Goal: Information Seeking & Learning: Learn about a topic

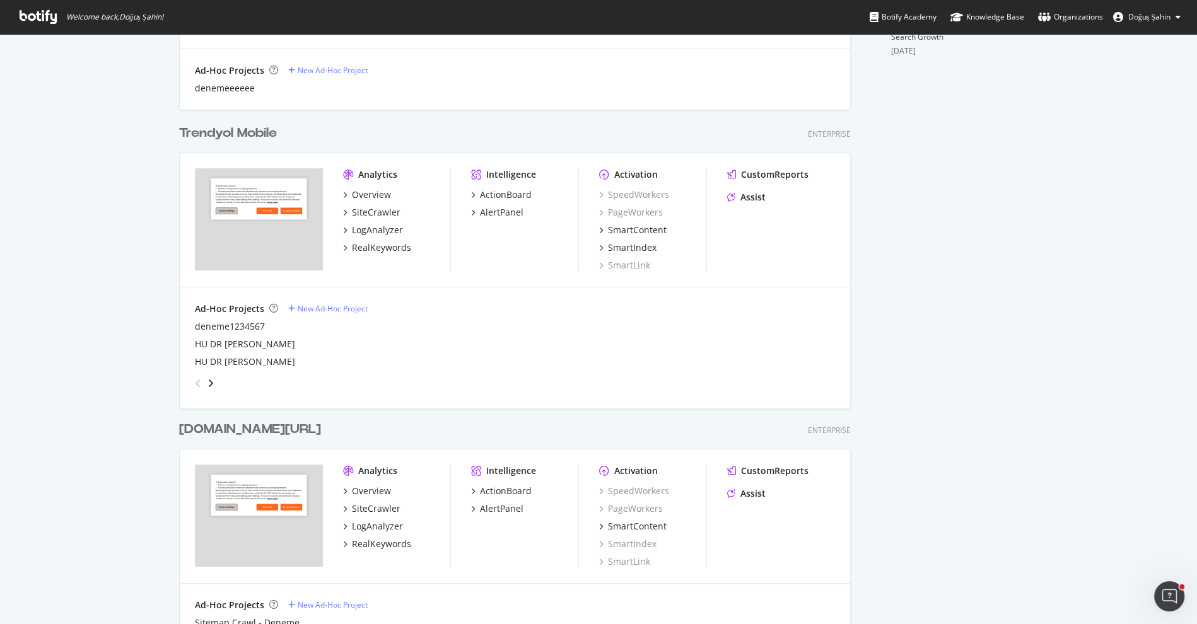
scroll to position [588, 0]
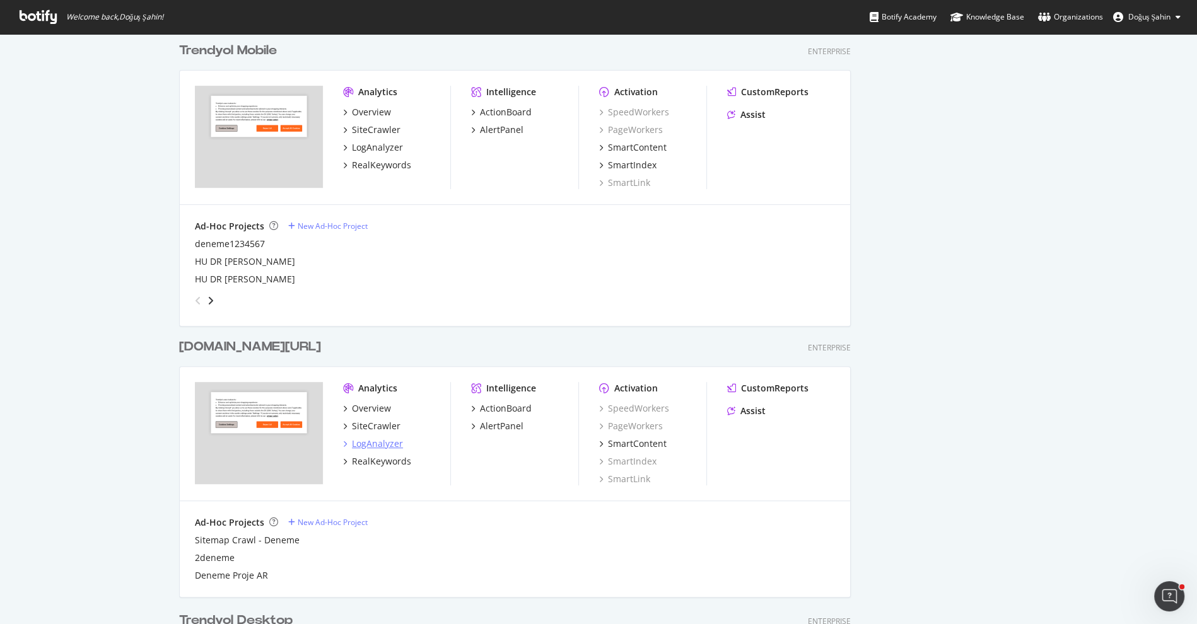
click at [395, 445] on div "LogAnalyzer" at bounding box center [377, 444] width 51 height 13
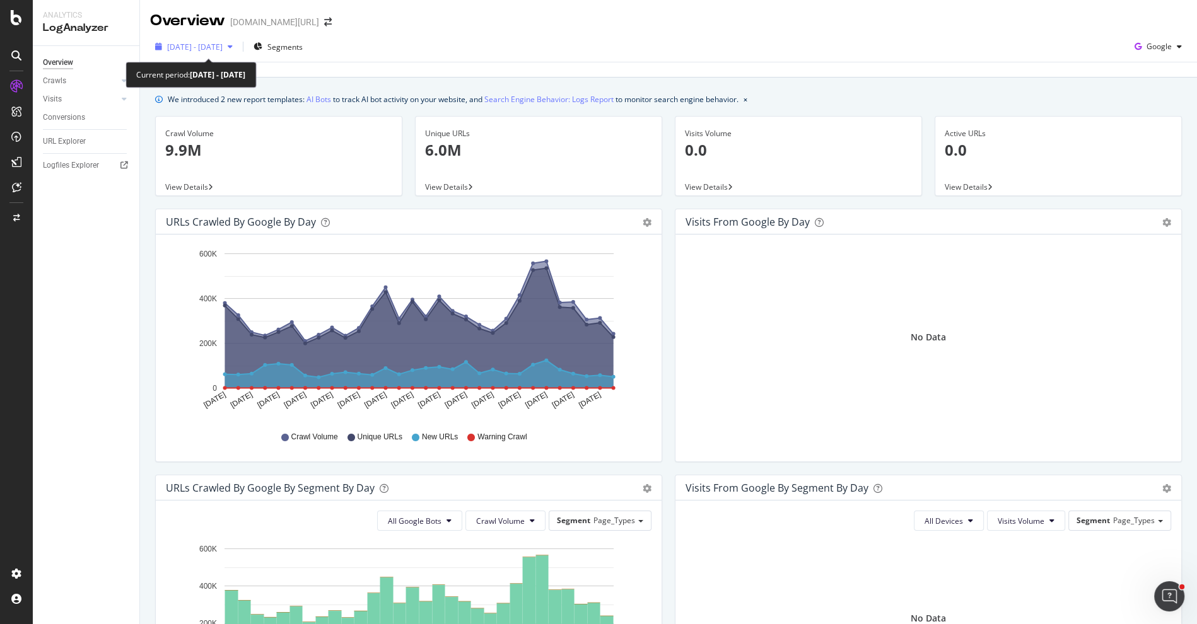
click at [223, 46] on span "[DATE] - [DATE]" at bounding box center [194, 47] width 55 height 11
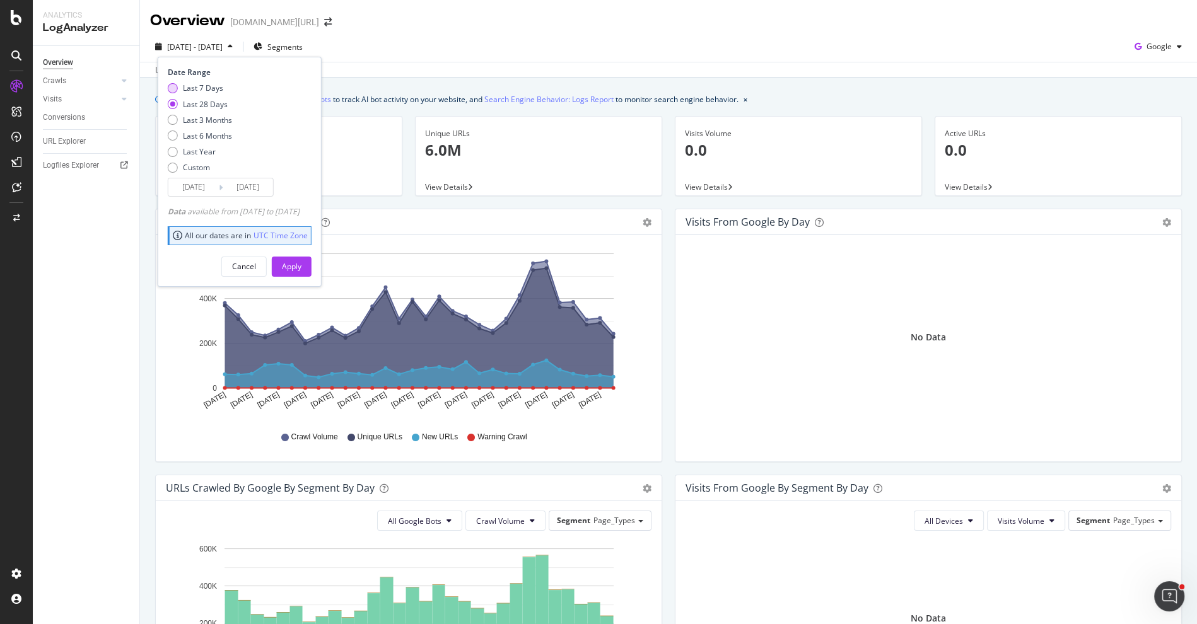
click at [206, 87] on div "Last 7 Days" at bounding box center [203, 88] width 40 height 11
type input "[DATE]"
click at [311, 258] on button "Apply" at bounding box center [292, 267] width 40 height 20
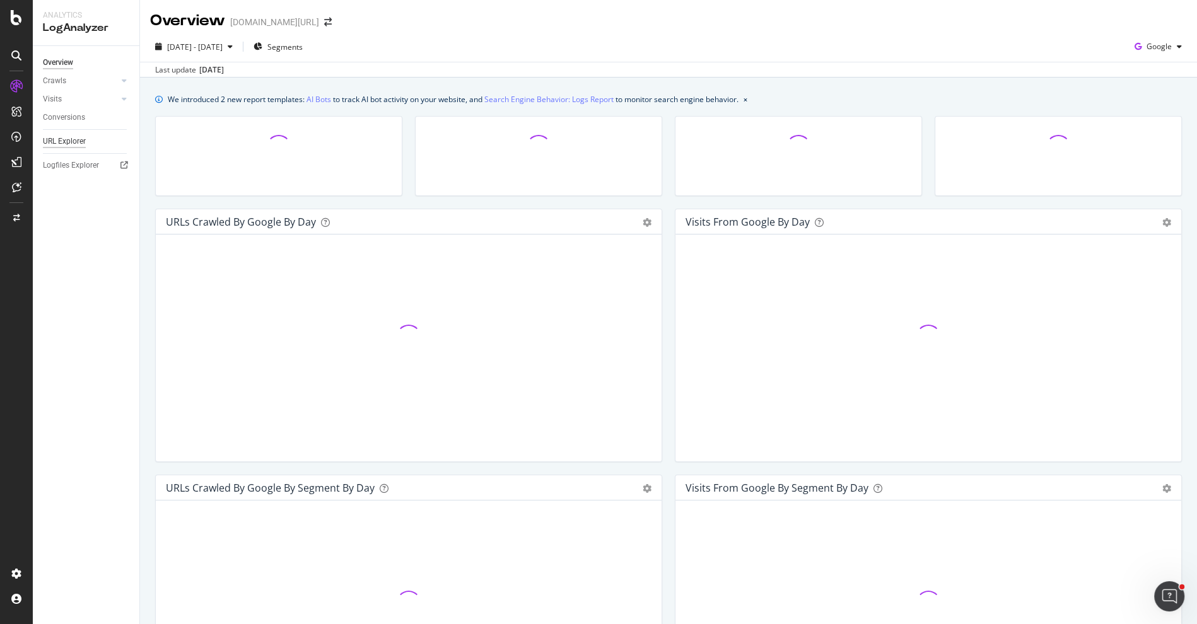
click at [76, 139] on div "URL Explorer" at bounding box center [64, 141] width 43 height 13
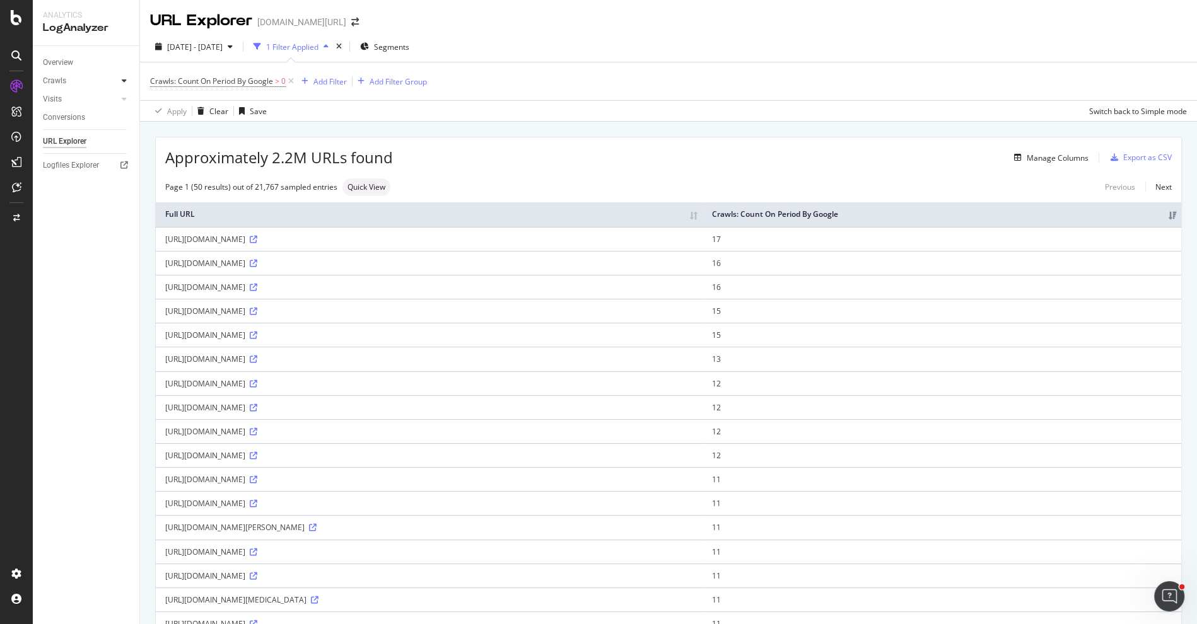
click at [128, 82] on div at bounding box center [124, 80] width 13 height 13
click at [85, 146] on div "HTTP Codes" at bounding box center [70, 148] width 43 height 13
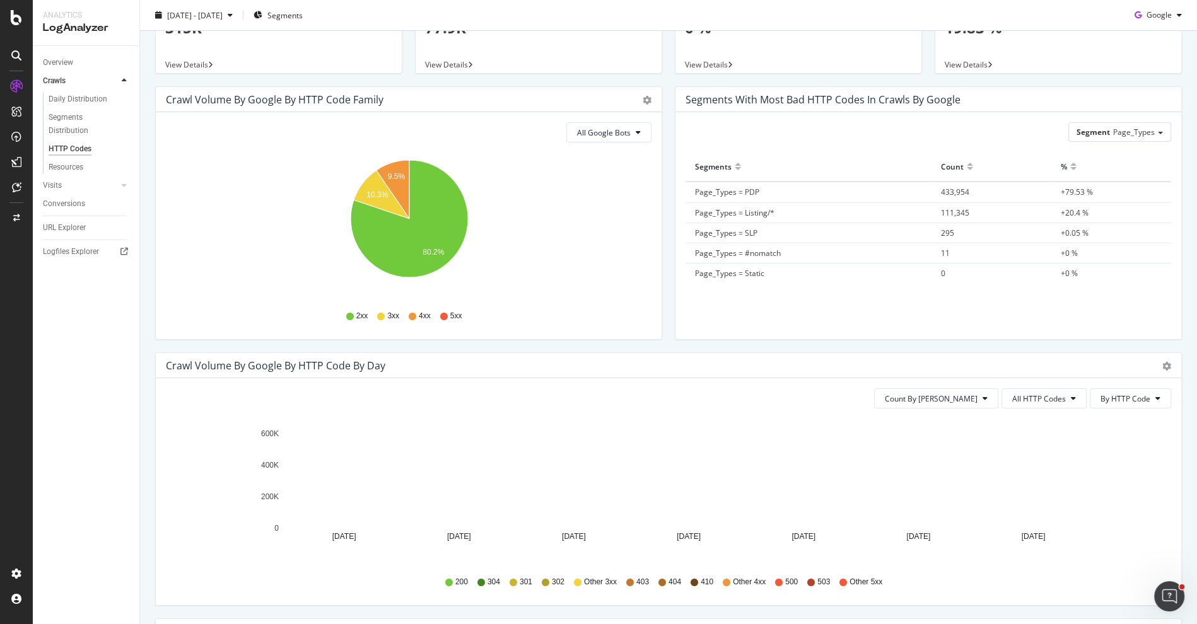
scroll to position [236, 0]
